Goal: Information Seeking & Learning: Check status

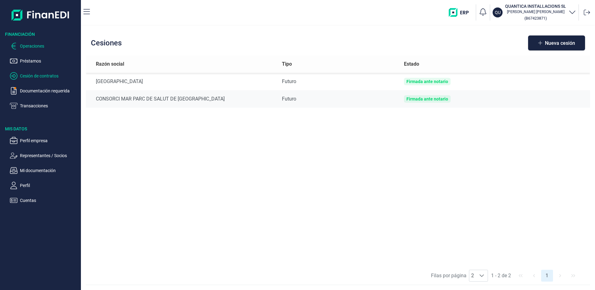
click at [28, 47] on p "Operaciones" at bounding box center [49, 45] width 58 height 7
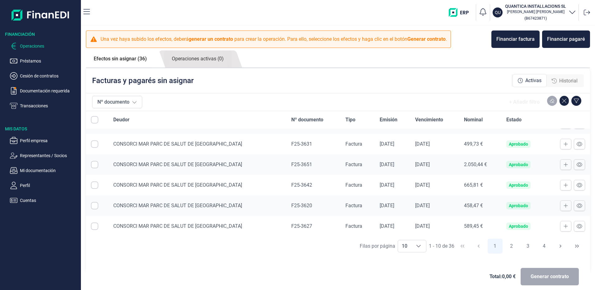
scroll to position [99, 0]
click at [188, 58] on link "Operaciones activas (0)" at bounding box center [198, 58] width 68 height 17
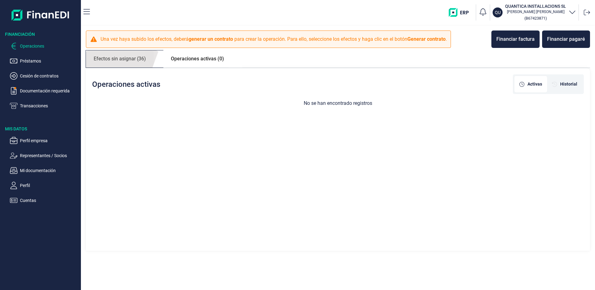
click at [110, 60] on link "Efectos sin asignar (36)" at bounding box center [120, 58] width 68 height 17
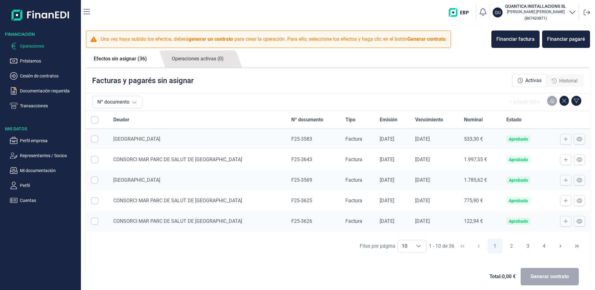
click at [564, 80] on span "Historial" at bounding box center [568, 80] width 18 height 7
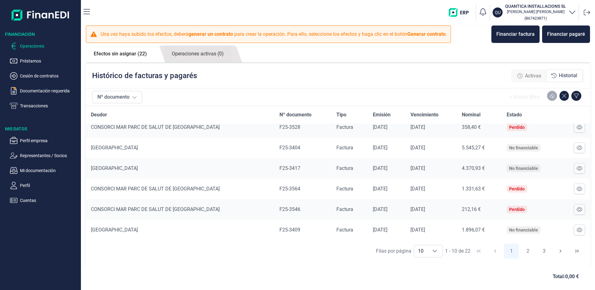
scroll to position [7, 0]
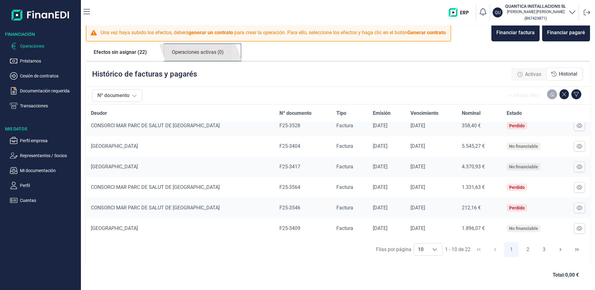
click at [207, 53] on link "Operaciones activas (0)" at bounding box center [198, 52] width 68 height 17
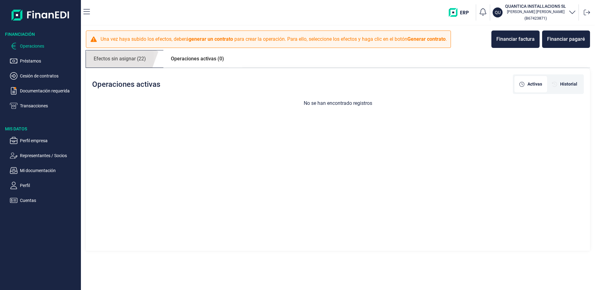
click at [123, 60] on link "Efectos sin asignar (22)" at bounding box center [120, 58] width 68 height 17
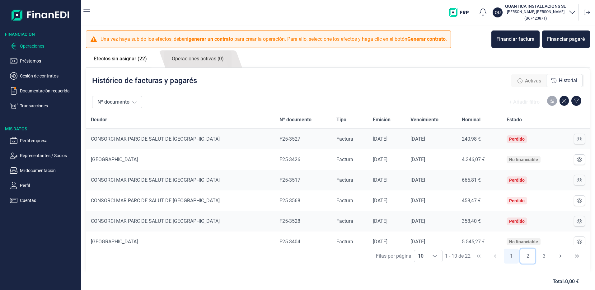
click at [522, 255] on button "2" at bounding box center [527, 256] width 15 height 15
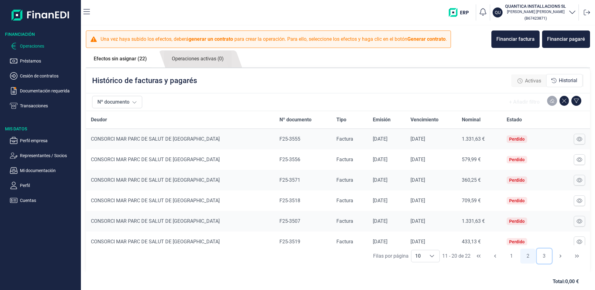
click at [541, 255] on button "3" at bounding box center [544, 256] width 15 height 15
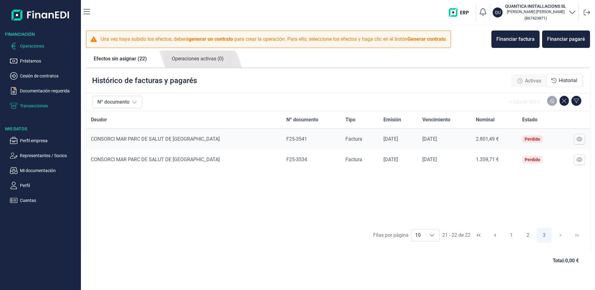
click at [38, 105] on p "Transacciones" at bounding box center [49, 105] width 58 height 7
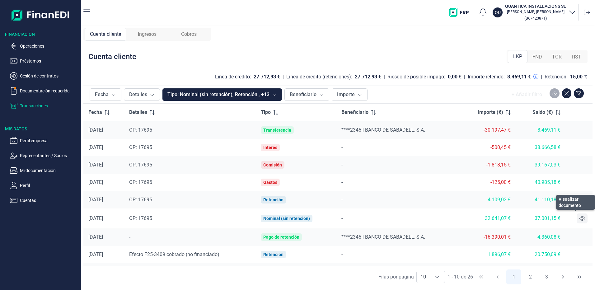
click at [579, 219] on icon at bounding box center [582, 218] width 6 height 5
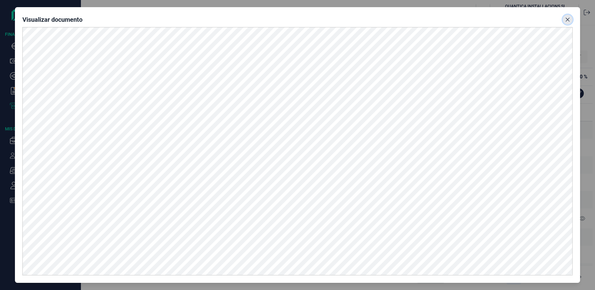
click at [566, 19] on icon "Close" at bounding box center [567, 19] width 5 height 5
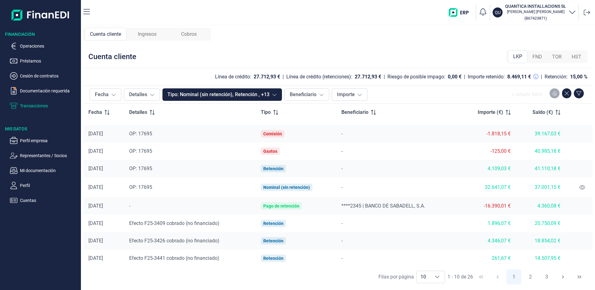
scroll to position [32, 0]
click at [529, 277] on button "2" at bounding box center [530, 276] width 15 height 15
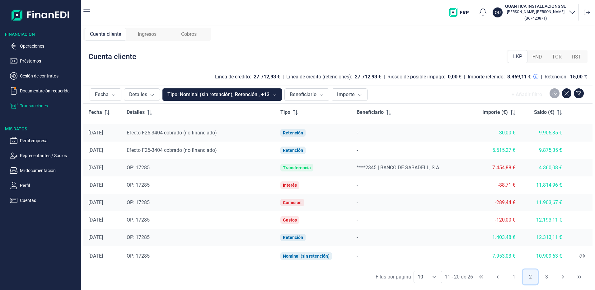
scroll to position [0, 0]
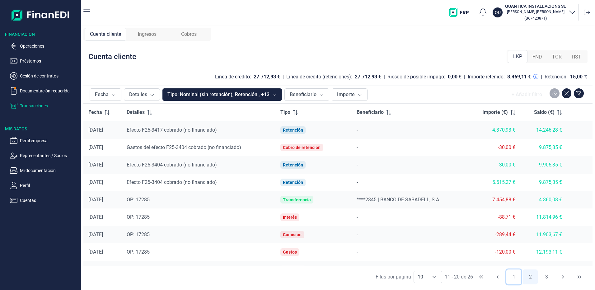
click at [515, 277] on button "1" at bounding box center [513, 276] width 15 height 15
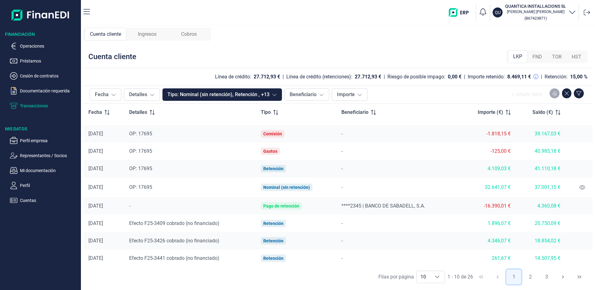
scroll to position [32, 0]
click at [529, 276] on button "2" at bounding box center [530, 276] width 15 height 15
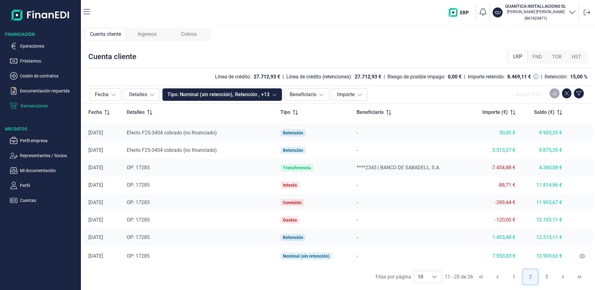
scroll to position [0, 0]
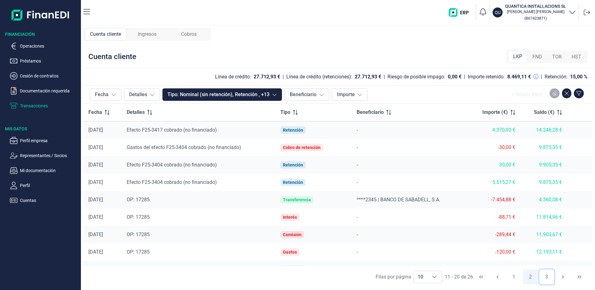
click at [546, 275] on button "3" at bounding box center [546, 276] width 15 height 15
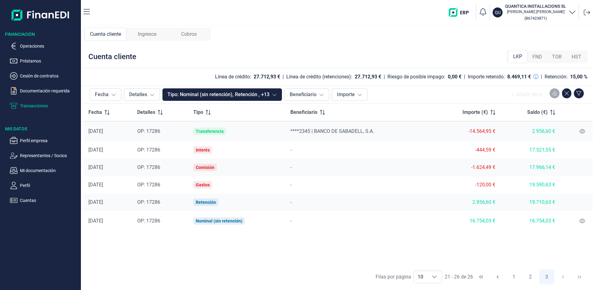
click at [145, 33] on span "Ingresos" at bounding box center [147, 33] width 19 height 7
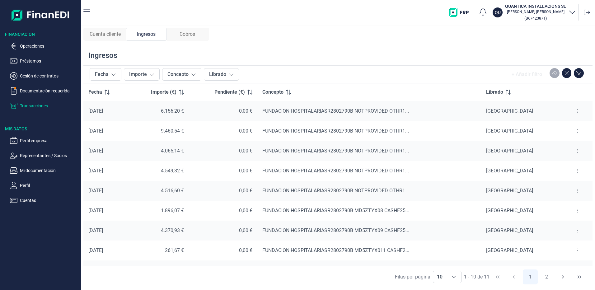
click at [193, 34] on span "Cobros" at bounding box center [188, 33] width 16 height 7
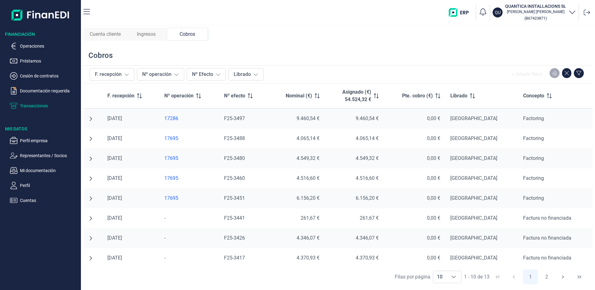
click at [149, 34] on span "Ingresos" at bounding box center [146, 33] width 19 height 7
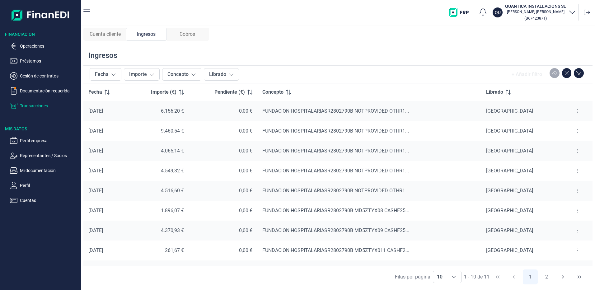
click at [111, 35] on span "Cuenta cliente" at bounding box center [105, 33] width 31 height 7
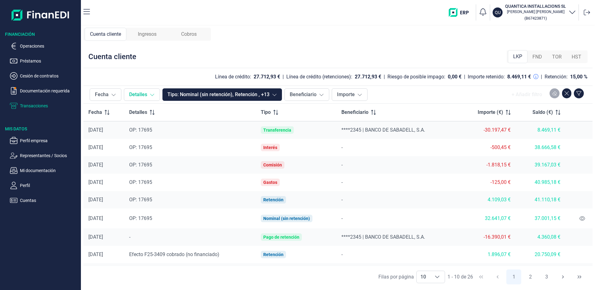
click at [137, 94] on button "Detalles" at bounding box center [142, 94] width 36 height 12
click at [168, 154] on button "Cancelar" at bounding box center [171, 154] width 29 height 12
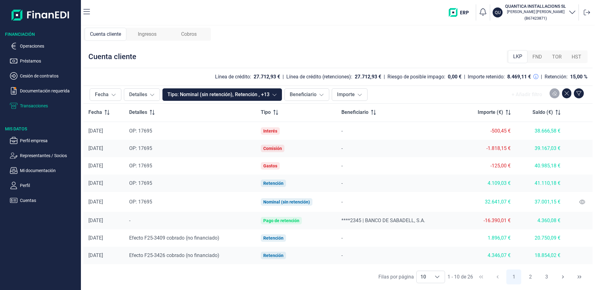
scroll to position [32, 0]
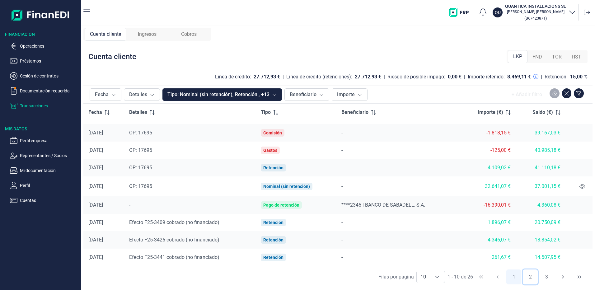
click at [531, 277] on button "2" at bounding box center [530, 276] width 15 height 15
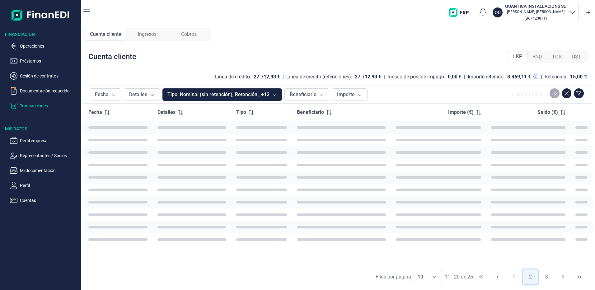
scroll to position [0, 0]
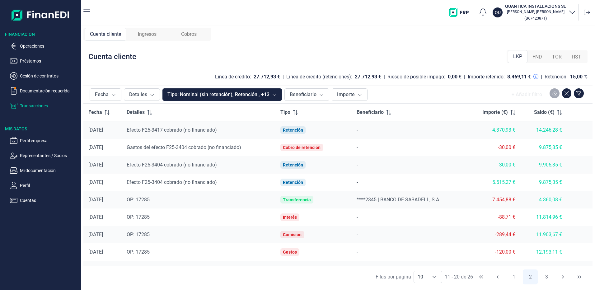
click at [147, 199] on span "OP: 17285" at bounding box center [138, 200] width 23 height 6
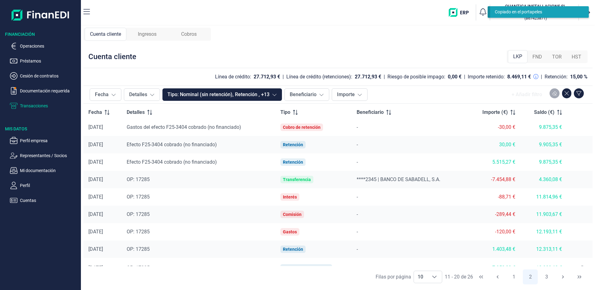
scroll to position [32, 0]
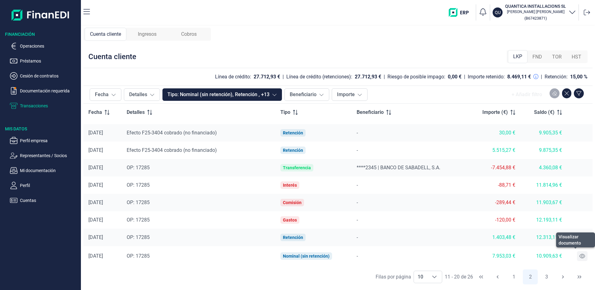
click at [580, 255] on icon at bounding box center [582, 256] width 6 height 5
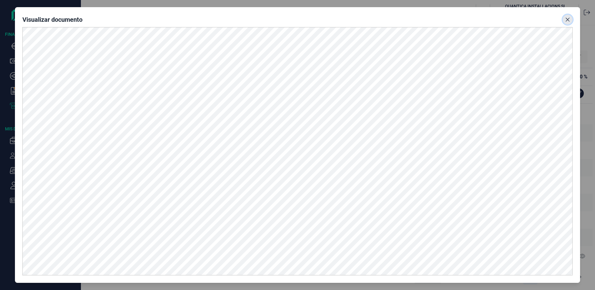
click at [568, 19] on icon "Close" at bounding box center [568, 20] width 4 height 4
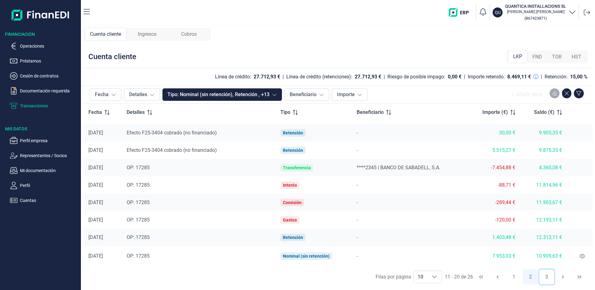
click at [546, 275] on button "3" at bounding box center [546, 276] width 15 height 15
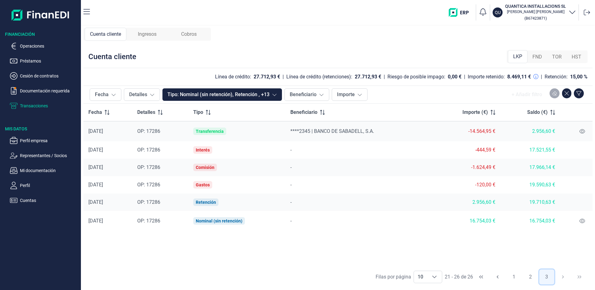
scroll to position [0, 0]
click at [583, 220] on icon at bounding box center [582, 220] width 6 height 5
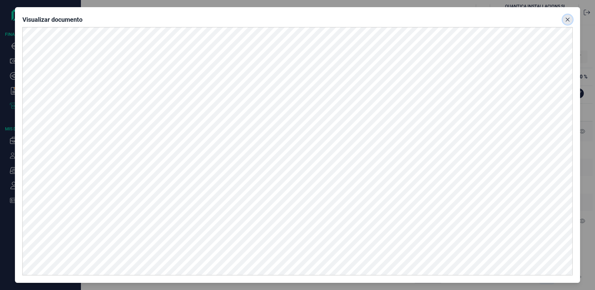
click at [567, 18] on icon "Close" at bounding box center [567, 19] width 5 height 5
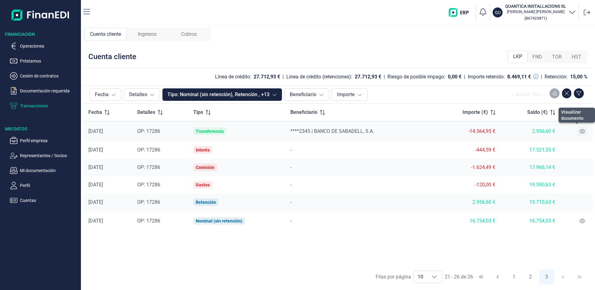
click at [580, 132] on icon at bounding box center [582, 131] width 6 height 5
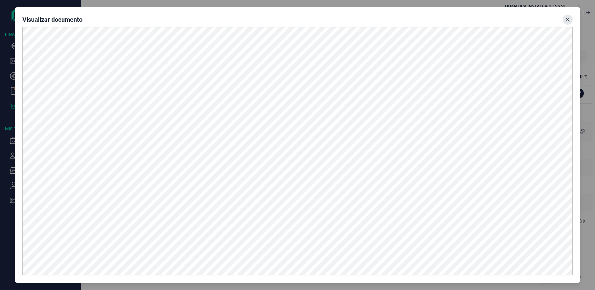
click at [566, 18] on icon "Close" at bounding box center [567, 19] width 5 height 5
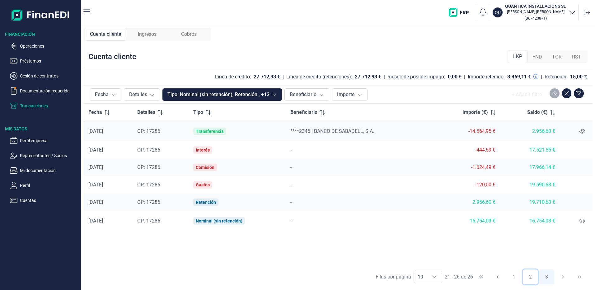
click at [531, 277] on button "2" at bounding box center [530, 276] width 15 height 15
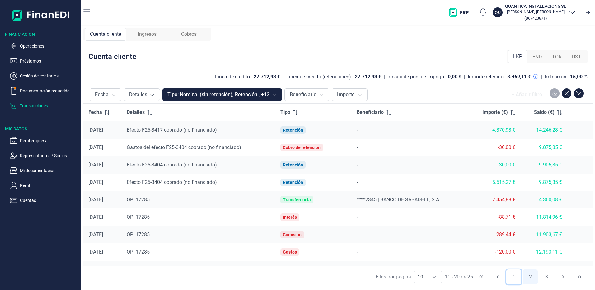
click at [515, 277] on button "1" at bounding box center [513, 276] width 15 height 15
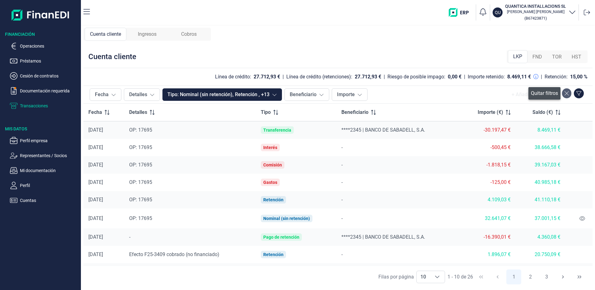
click at [568, 93] on icon at bounding box center [566, 93] width 4 height 5
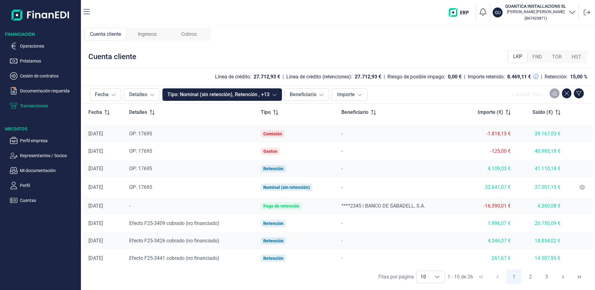
scroll to position [32, 0]
click at [530, 276] on button "2" at bounding box center [530, 276] width 15 height 15
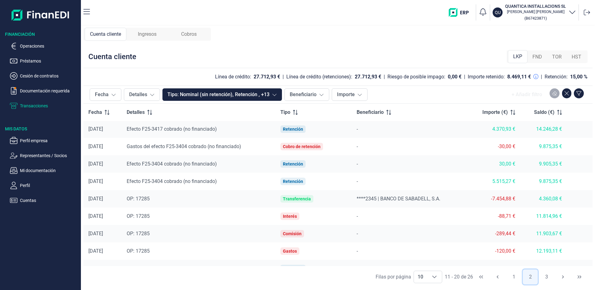
scroll to position [0, 0]
click at [512, 276] on button "1" at bounding box center [513, 276] width 15 height 15
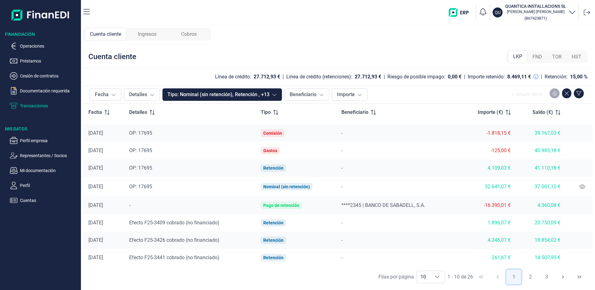
scroll to position [32, 0]
click at [529, 277] on button "2" at bounding box center [530, 276] width 15 height 15
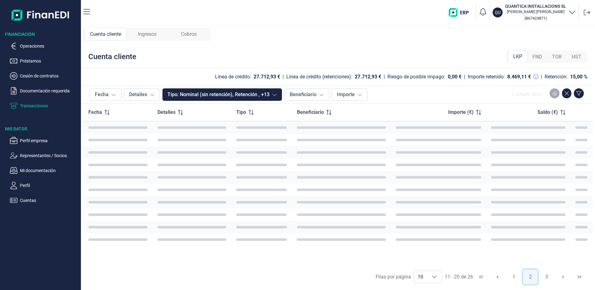
scroll to position [0, 0]
